Goal: Information Seeking & Learning: Learn about a topic

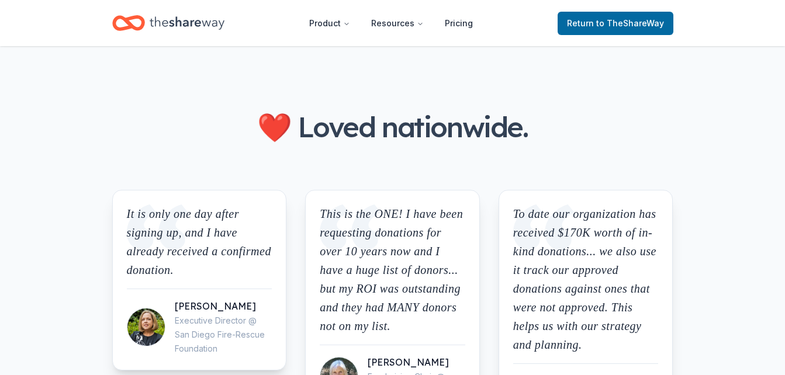
scroll to position [1373, 0]
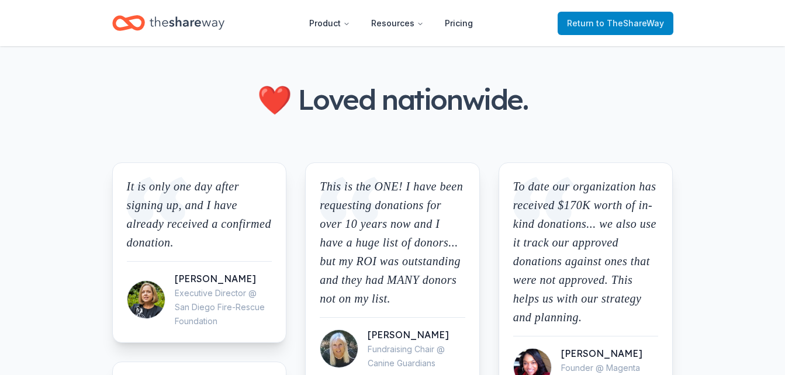
click at [640, 20] on span "to TheShareWay" at bounding box center [630, 23] width 68 height 10
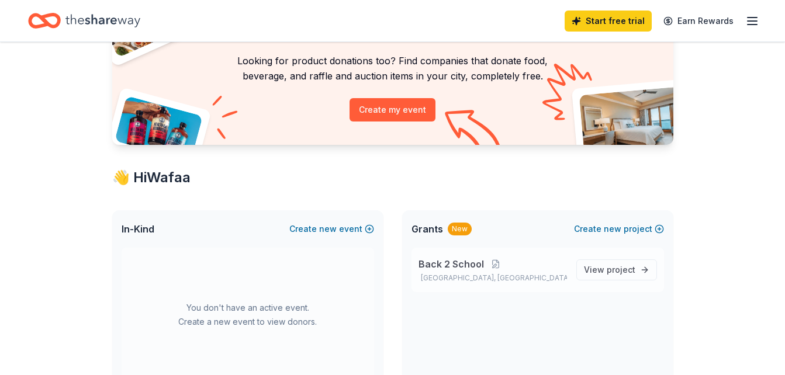
scroll to position [117, 0]
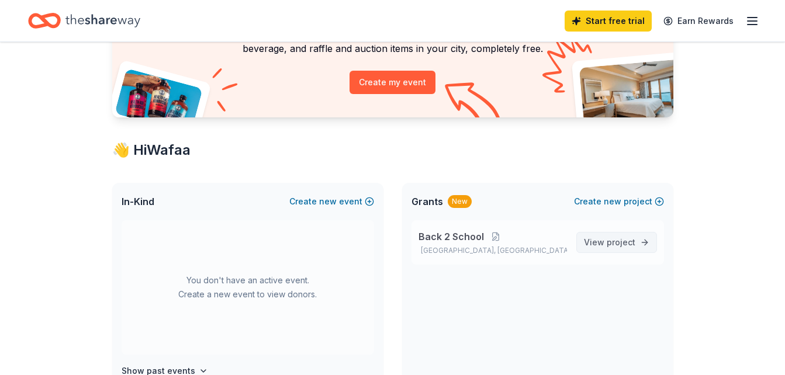
click at [626, 244] on span "project" at bounding box center [621, 242] width 29 height 10
click at [650, 237] on link "View project" at bounding box center [616, 242] width 81 height 21
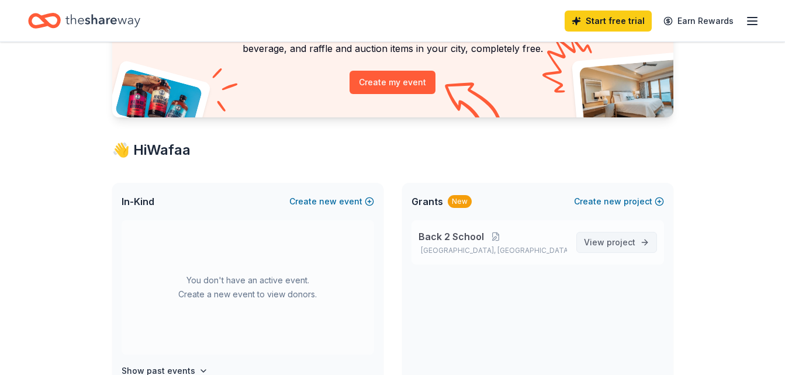
click at [621, 240] on span "project" at bounding box center [621, 242] width 29 height 10
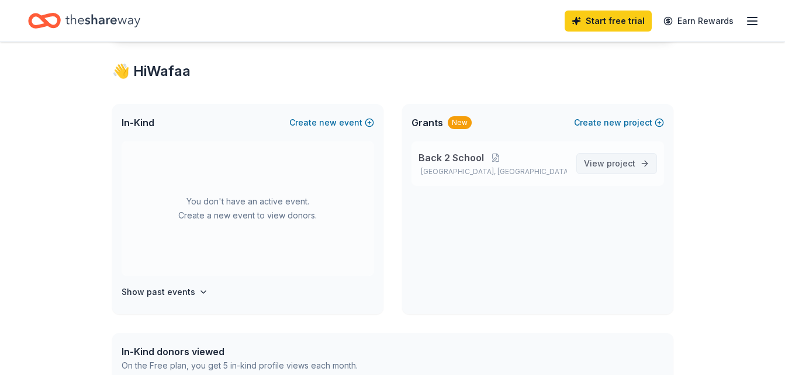
scroll to position [234, 0]
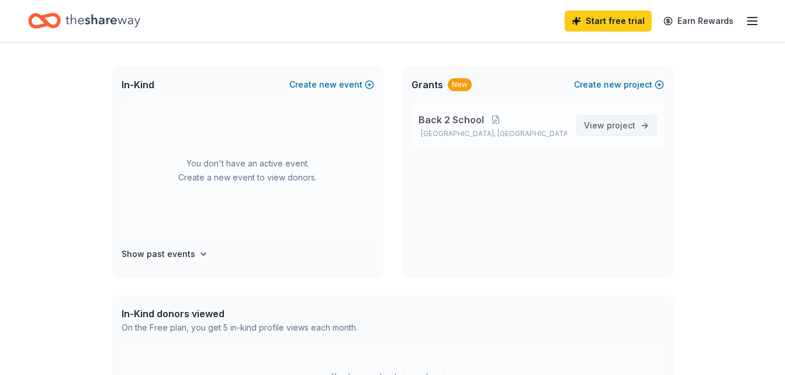
click at [620, 130] on span "View project" at bounding box center [609, 126] width 51 height 14
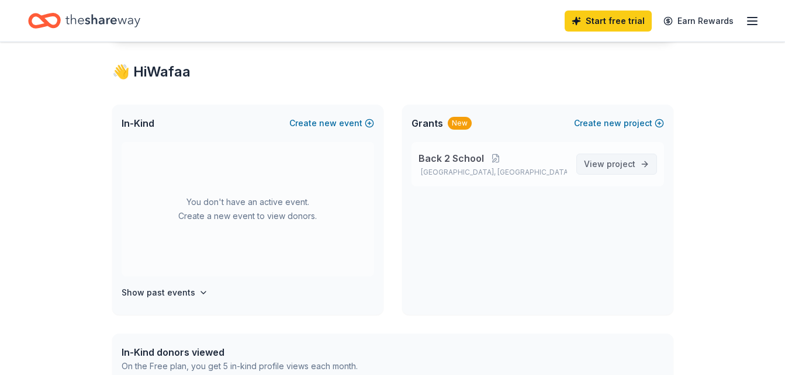
scroll to position [175, 0]
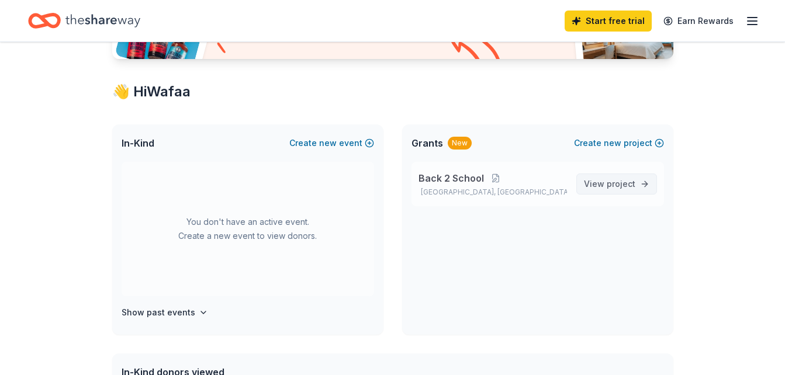
click at [623, 184] on span "project" at bounding box center [621, 184] width 29 height 10
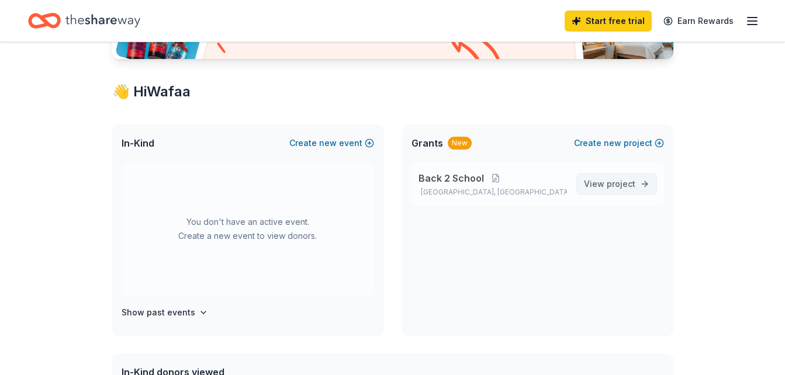
click at [623, 184] on span "project" at bounding box center [621, 184] width 29 height 10
click at [642, 180] on link "View project" at bounding box center [616, 184] width 81 height 21
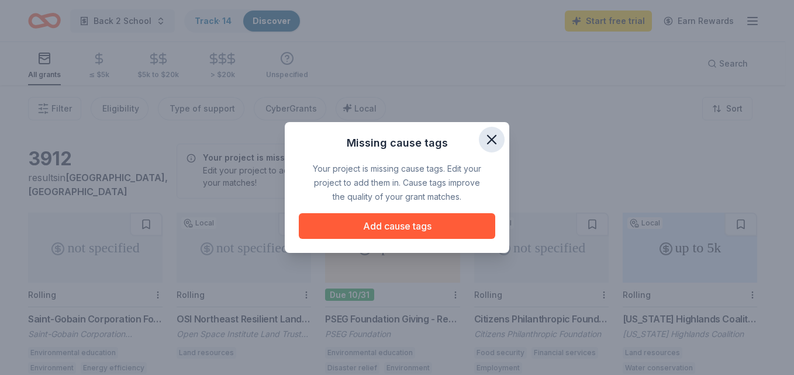
click at [497, 139] on icon "button" at bounding box center [491, 140] width 16 height 16
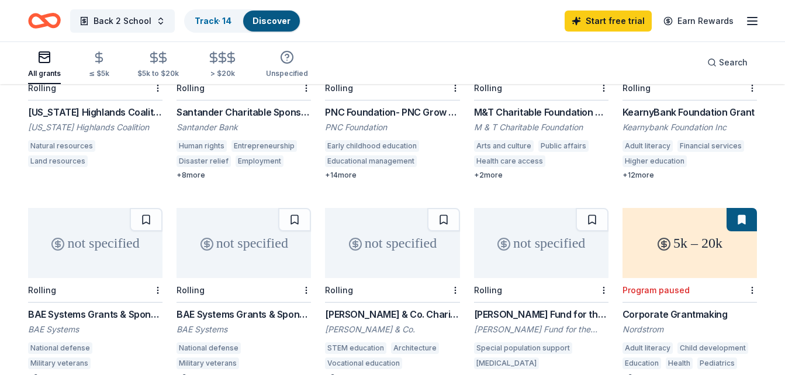
scroll to position [468, 0]
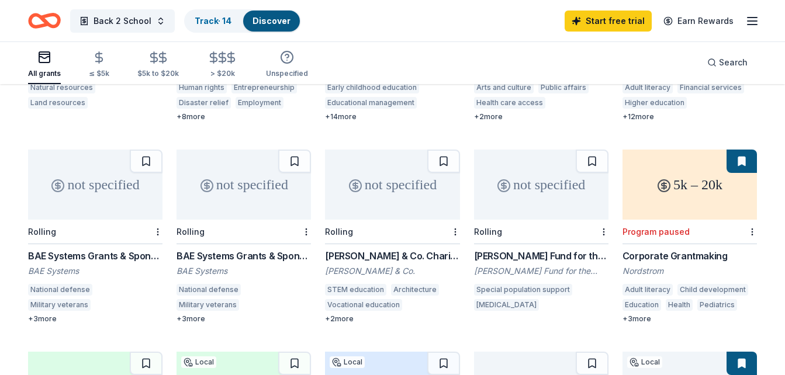
click at [110, 261] on div "BAE Systems Grants & Sponsorships" at bounding box center [95, 256] width 134 height 14
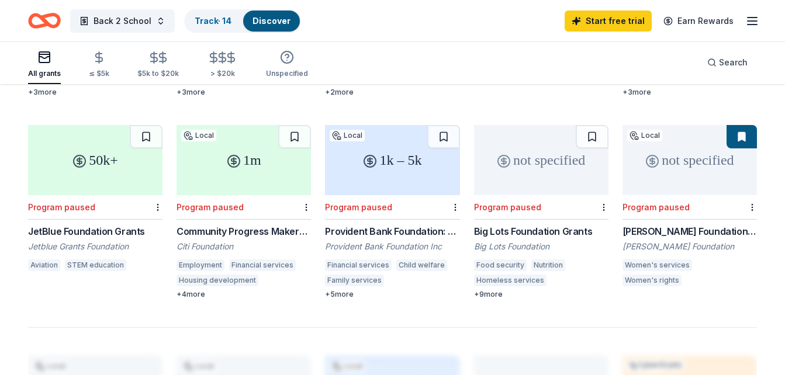
scroll to position [702, 0]
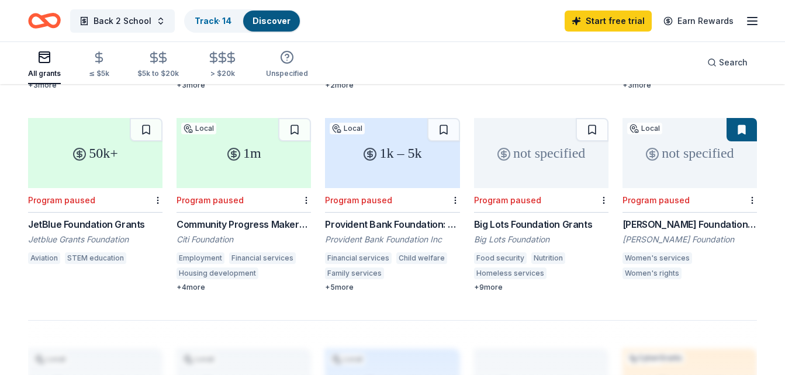
click at [550, 232] on div "Big Lots Foundation Grants Big Lots Foundation Food security Nutrition Homeless…" at bounding box center [541, 254] width 134 height 75
click at [248, 252] on div "Community Progress Makers Fund Citi Foundation Employment Financial services Ho…" at bounding box center [244, 254] width 134 height 75
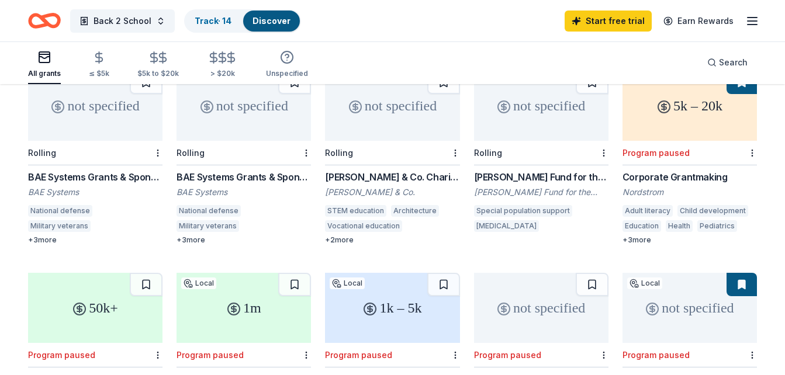
scroll to position [526, 0]
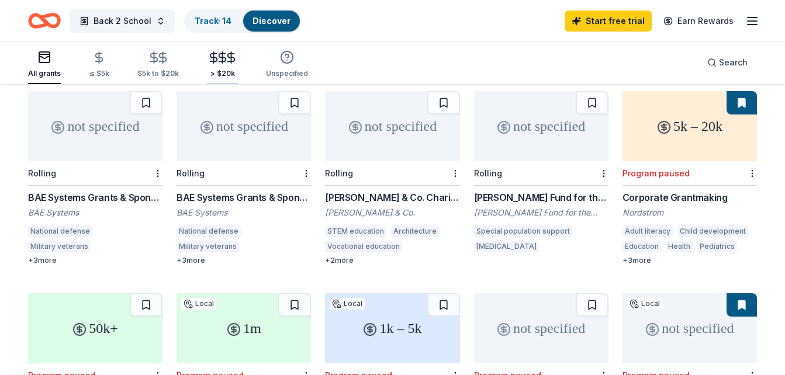
click at [223, 72] on div "> $20k" at bounding box center [222, 73] width 31 height 9
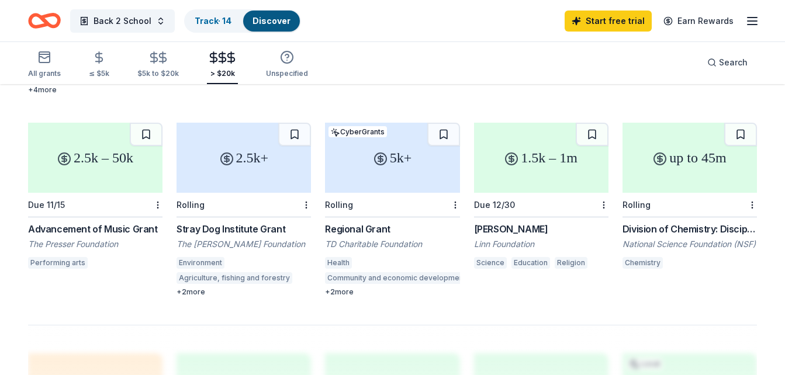
scroll to position [717, 0]
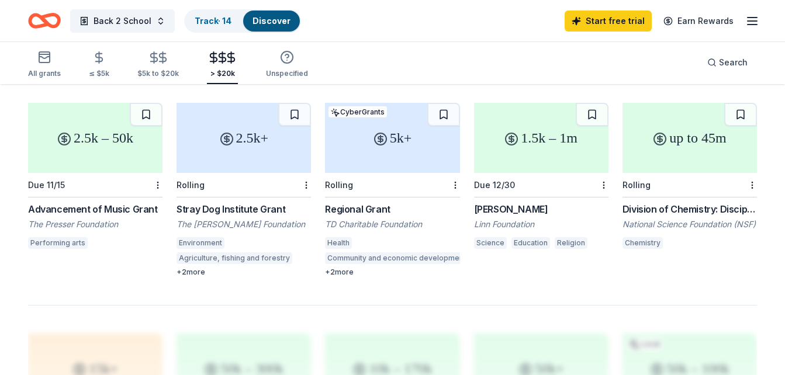
click at [396, 209] on div "Regional Grant" at bounding box center [392, 209] width 134 height 14
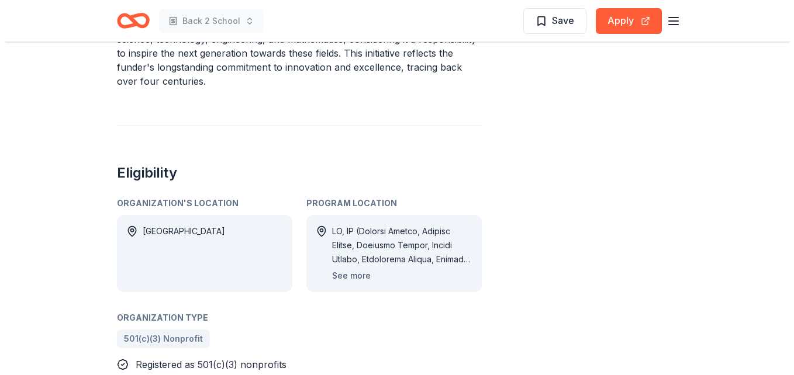
scroll to position [585, 0]
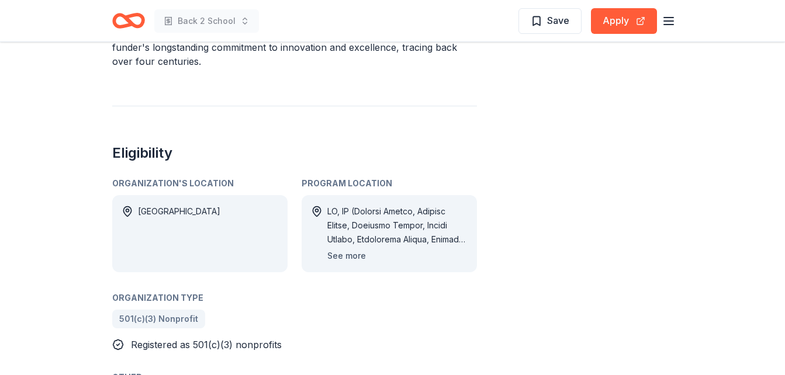
click at [358, 249] on button "See more" at bounding box center [346, 256] width 39 height 14
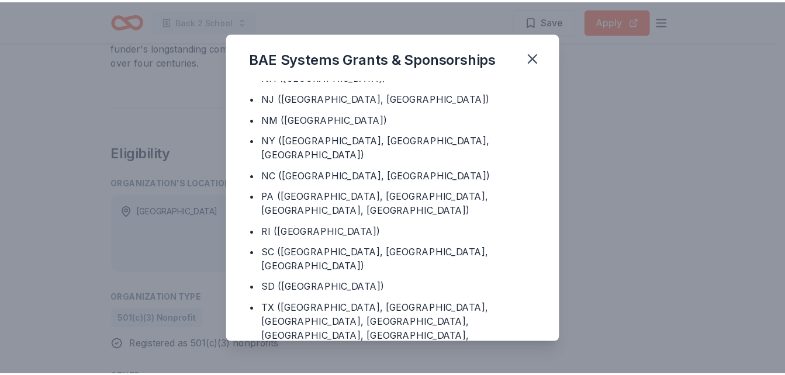
scroll to position [607, 0]
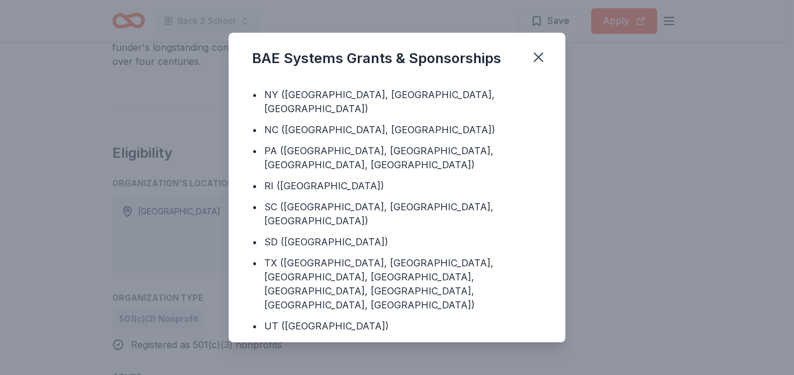
click at [621, 270] on div "BAE Systems Grants & Sponsorships Program Location • DC • AL (Calhoun County, M…" at bounding box center [397, 187] width 794 height 375
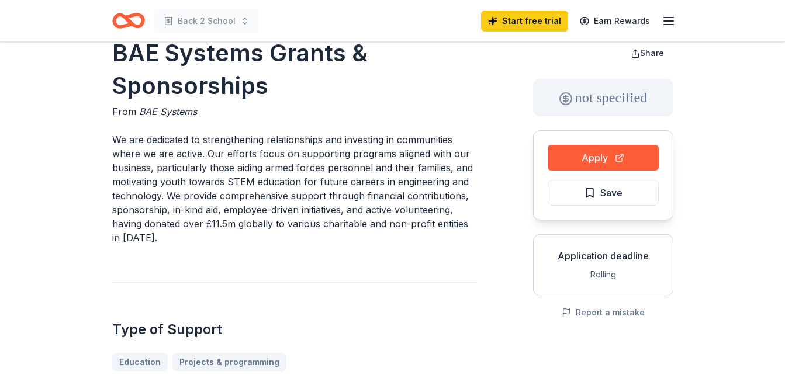
scroll to position [0, 0]
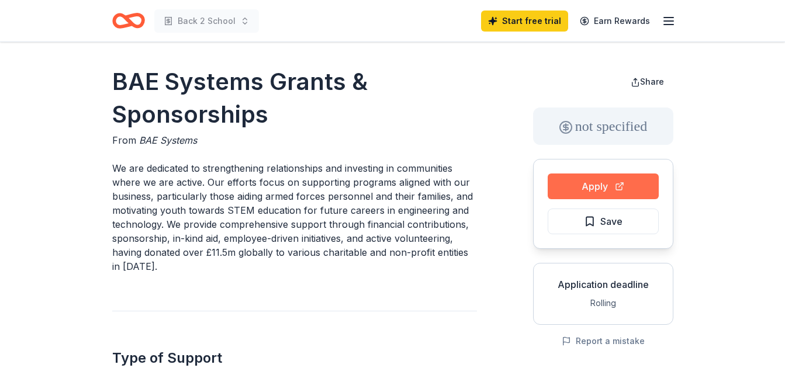
click at [595, 185] on button "Apply" at bounding box center [603, 187] width 111 height 26
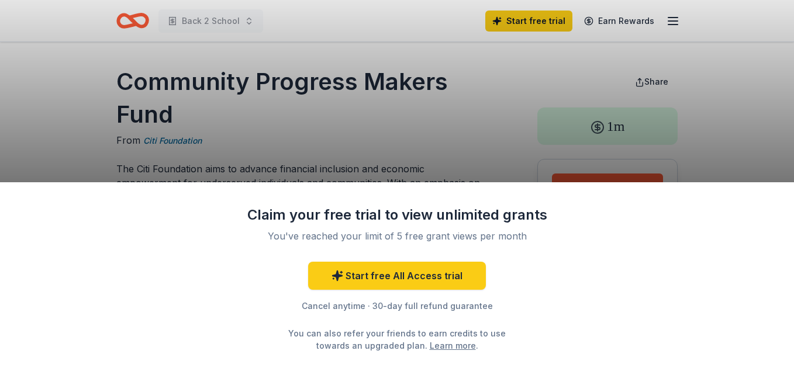
click at [414, 126] on div "Claim your free trial to view unlimited grants You've reached your limit of 5 f…" at bounding box center [397, 187] width 794 height 375
click at [548, 160] on div "Claim your free trial to view unlimited grants You've reached your limit of 5 f…" at bounding box center [397, 187] width 794 height 375
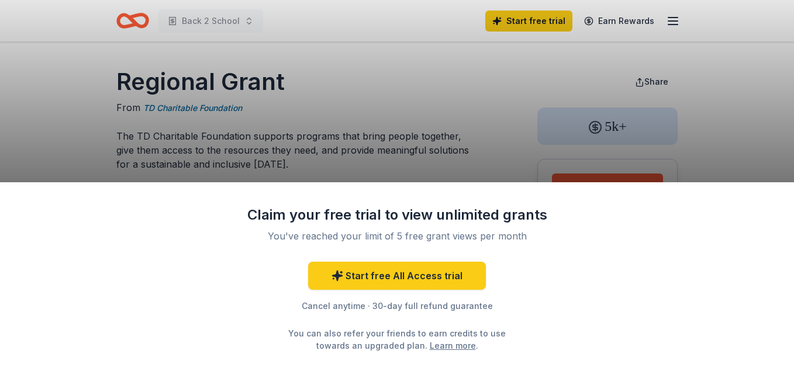
click at [483, 164] on div "Claim your free trial to view unlimited grants You've reached your limit of 5 f…" at bounding box center [397, 187] width 794 height 375
click at [325, 307] on div "Cancel anytime · 30-day full refund guarantee" at bounding box center [397, 306] width 304 height 14
click at [417, 146] on div "Claim your free trial to view unlimited grants You've reached your limit of 5 f…" at bounding box center [397, 187] width 794 height 375
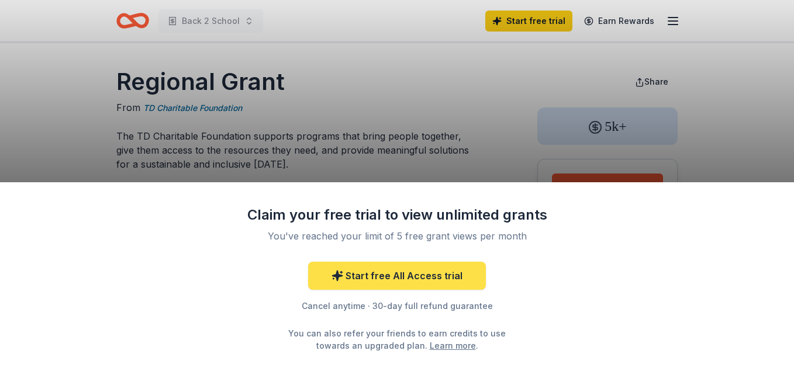
click at [398, 278] on link "Start free All Access trial" at bounding box center [397, 276] width 178 height 28
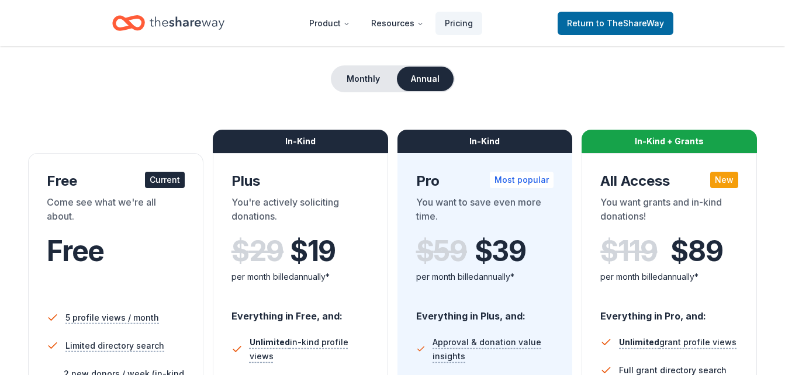
scroll to position [117, 0]
